Goal: Find contact information: Find contact information

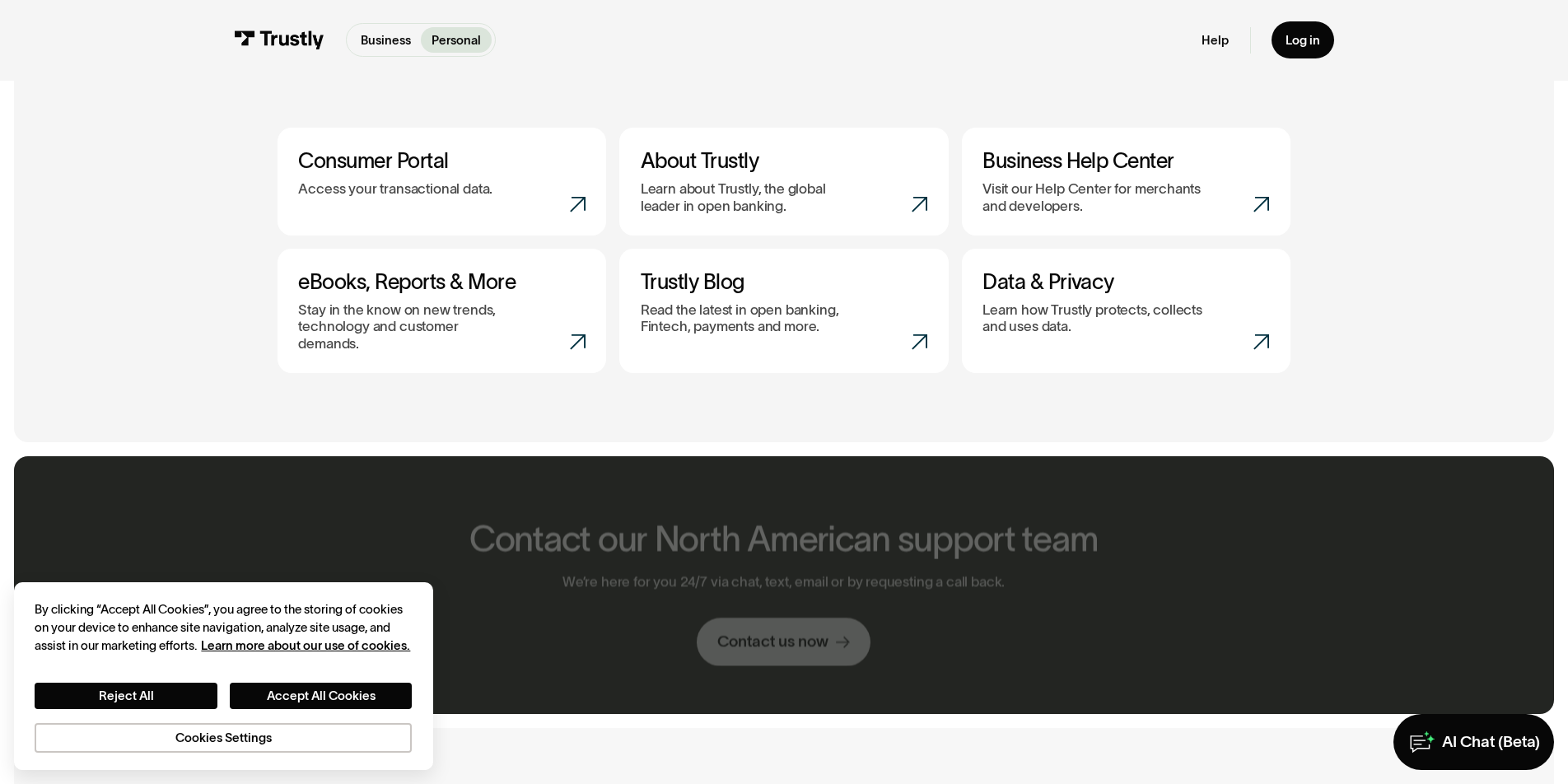
scroll to position [792, 0]
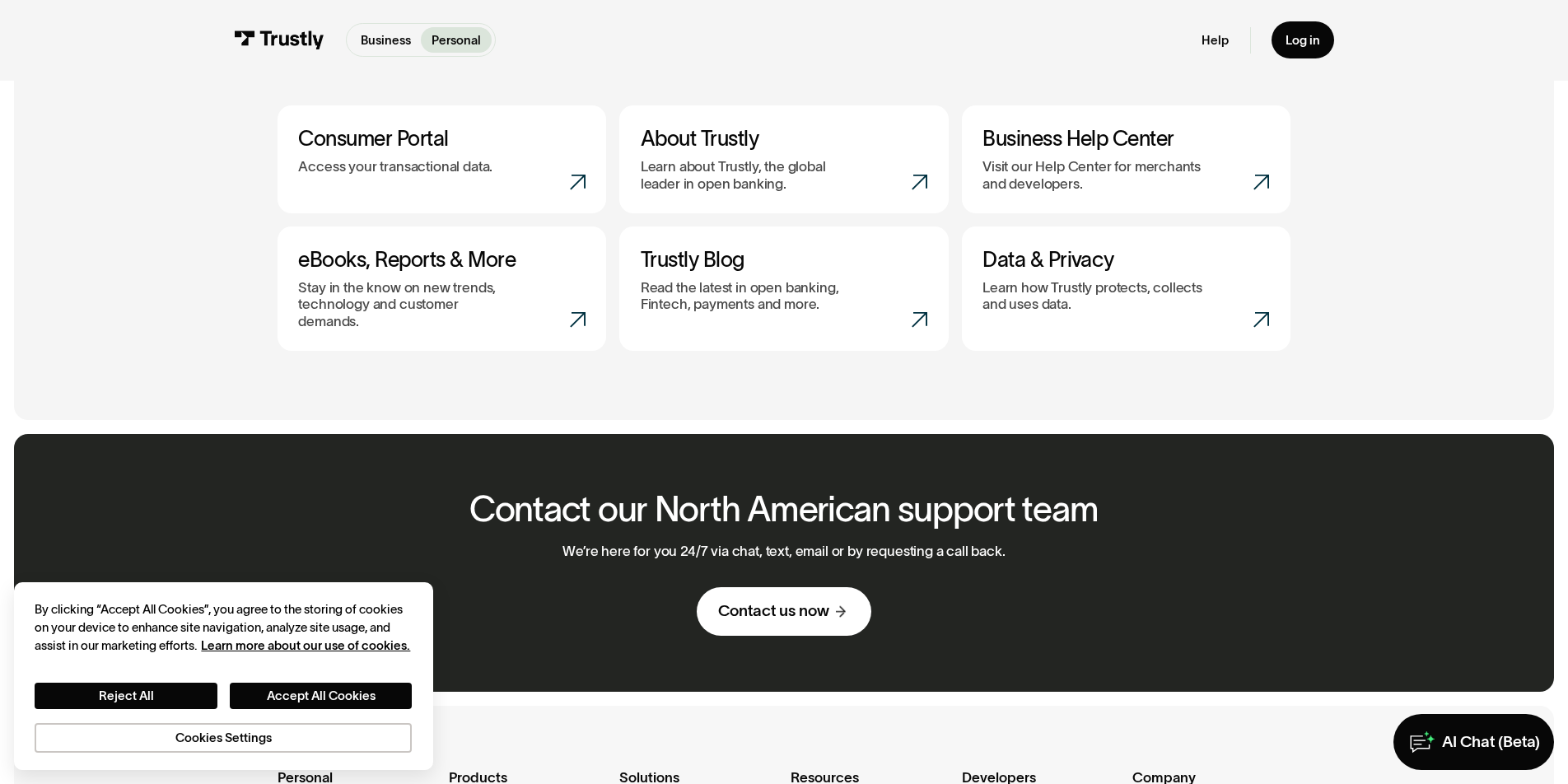
drag, startPoint x: 784, startPoint y: 628, endPoint x: 792, endPoint y: 617, distance: 13.6
click at [784, 627] on div "Contact our North American support team We’re here for you 24/7 via chat, text,…" at bounding box center [783, 562] width 664 height 257
click at [797, 608] on link "Contact us now" at bounding box center [783, 611] width 174 height 48
